Goal: Transaction & Acquisition: Purchase product/service

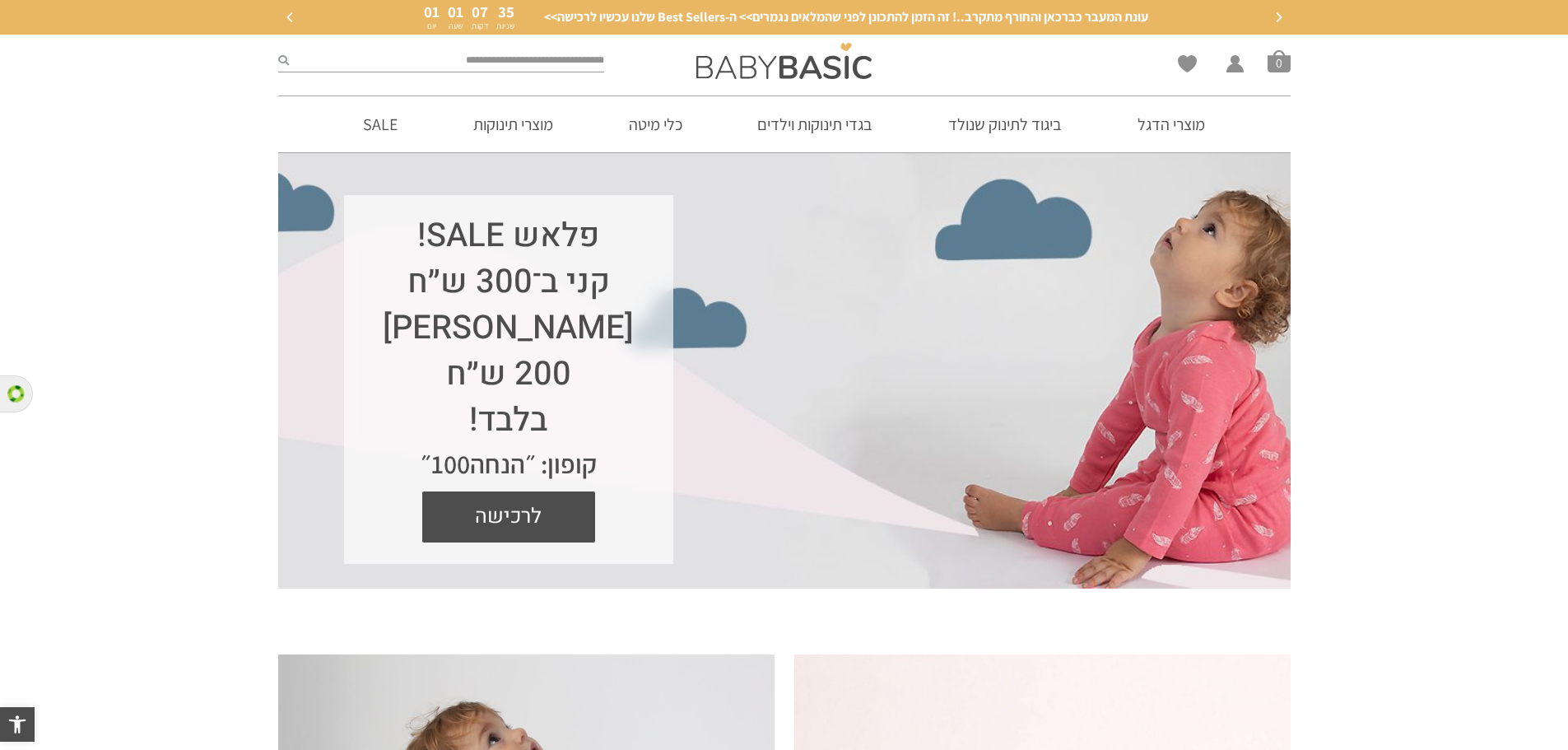
drag, startPoint x: 1580, startPoint y: 216, endPoint x: 1580, endPoint y: 14, distance: 202.0
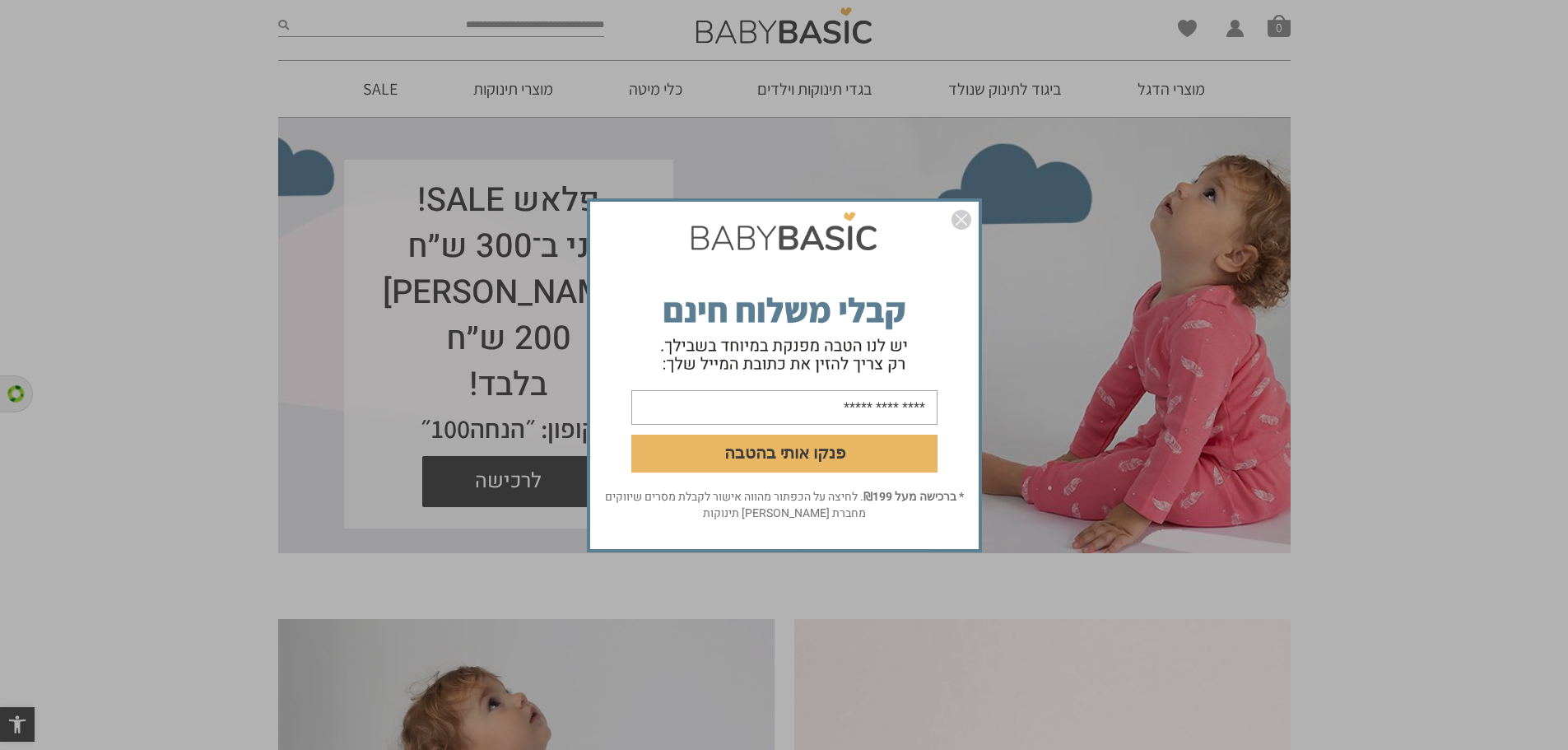
drag, startPoint x: 727, startPoint y: 156, endPoint x: 748, endPoint y: 183, distance: 34.2
click at [732, 165] on div "פנקו אותי בהטבה * ברכישה מעל ₪199 . לחיצה על הכפתור מהווה אישור לקבלת מסרים שיו…" at bounding box center [784, 375] width 1568 height 750
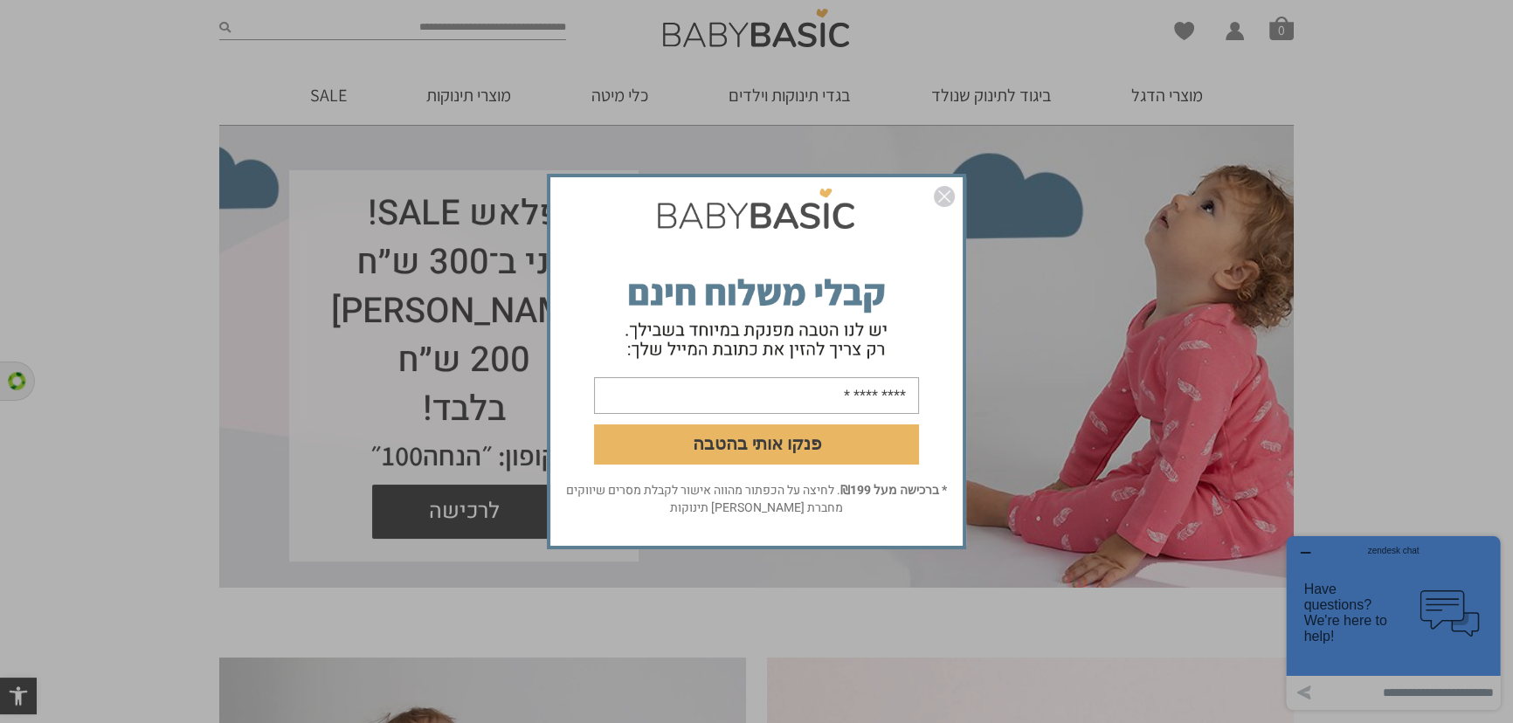
click at [834, 405] on input "**********" at bounding box center [756, 395] width 325 height 37
type input "**********"
click at [938, 193] on img "סגור" at bounding box center [944, 196] width 21 height 21
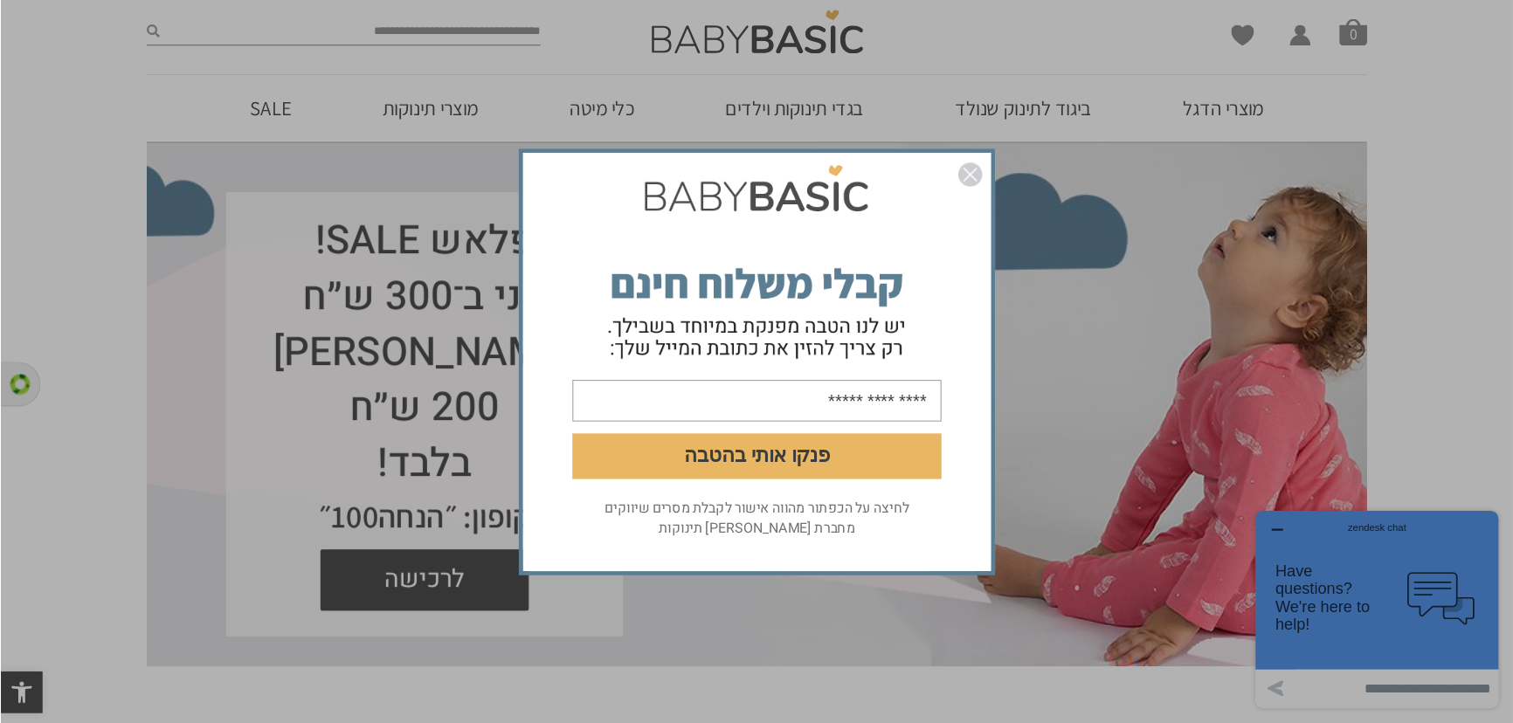
scroll to position [38, 0]
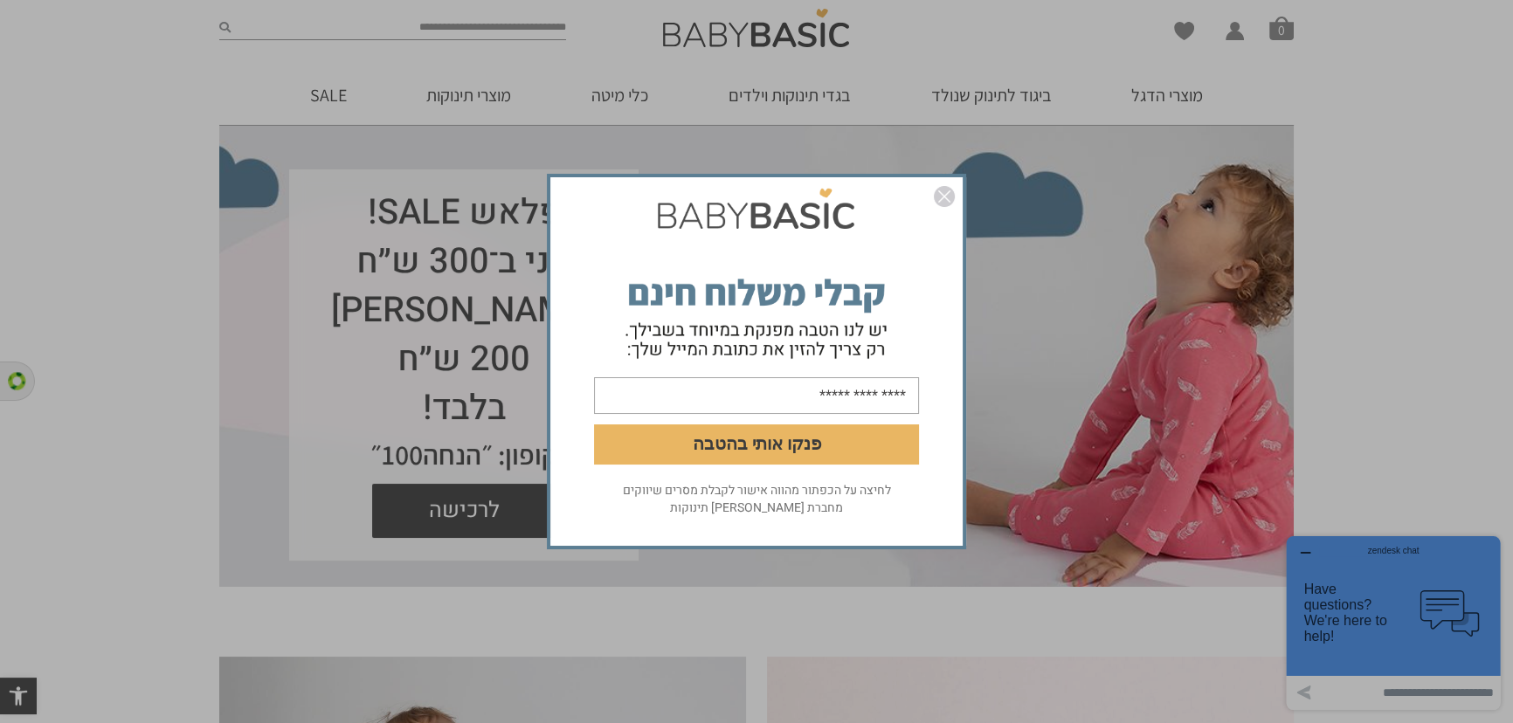
click at [46, 190] on div "פנקו אותי בהטבה לחיצה על הכפתור מהווה אישור לקבלת מסרים שיווקים מחברת [PERSON_N…" at bounding box center [756, 361] width 1513 height 723
click at [760, 92] on div "פנקו אותי בהטבה לחיצה על הכפתור מהווה אישור לקבלת מסרים שיווקים מחברת [PERSON_N…" at bounding box center [756, 361] width 1513 height 723
click at [944, 195] on img "סגור" at bounding box center [944, 196] width 21 height 21
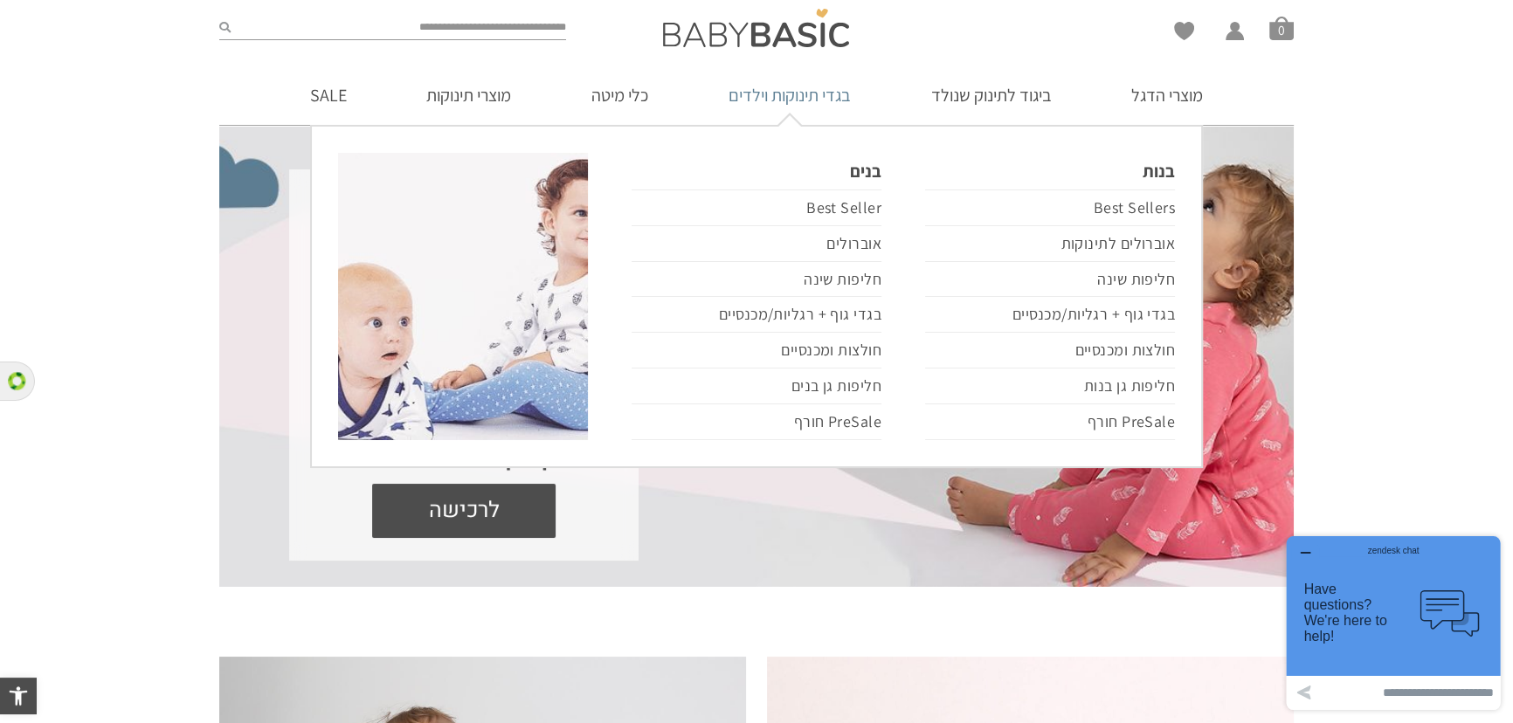
click at [798, 95] on link "בגדי תינוקות וילדים" at bounding box center [789, 95] width 175 height 59
click at [1143, 174] on link "בנות" at bounding box center [1050, 171] width 250 height 37
click at [1148, 168] on link "בנות" at bounding box center [1050, 171] width 250 height 37
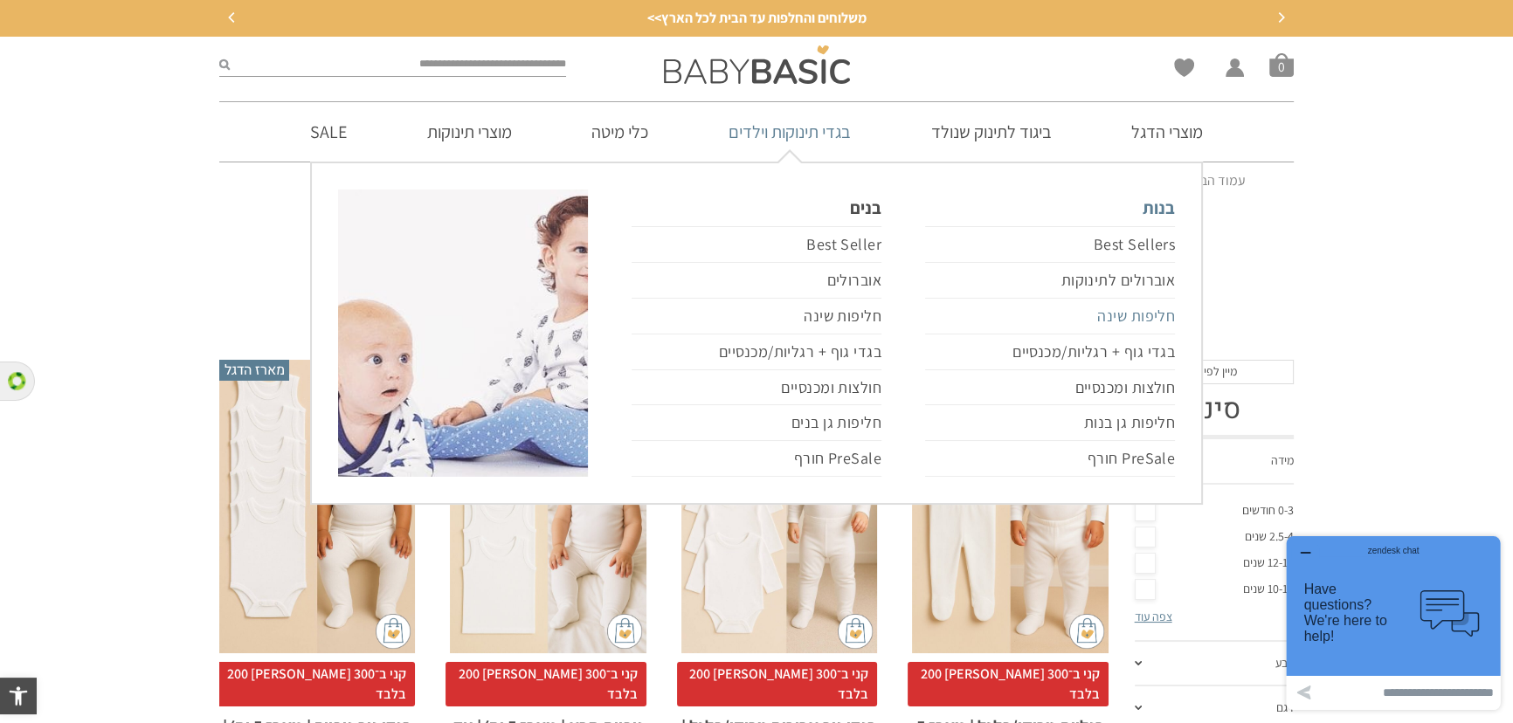
click at [1117, 314] on link "חליפות שינה" at bounding box center [1050, 317] width 250 height 36
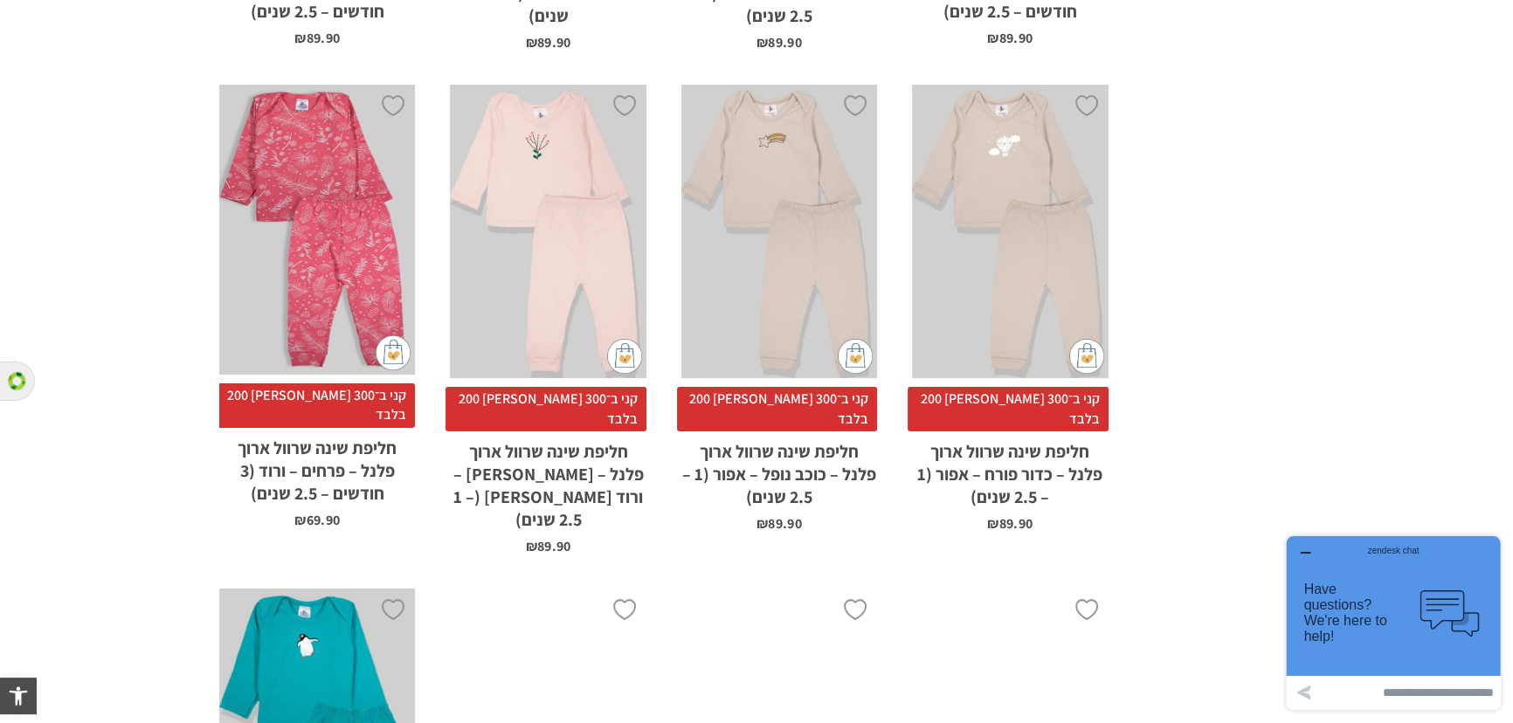
scroll to position [5311, 0]
